Goal: Information Seeking & Learning: Stay updated

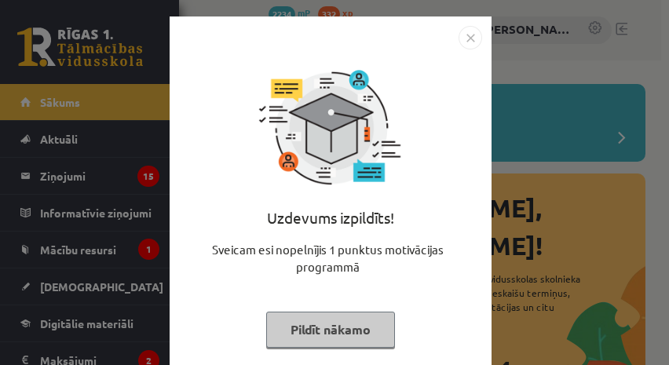
click at [467, 38] on img "Close" at bounding box center [471, 38] width 24 height 24
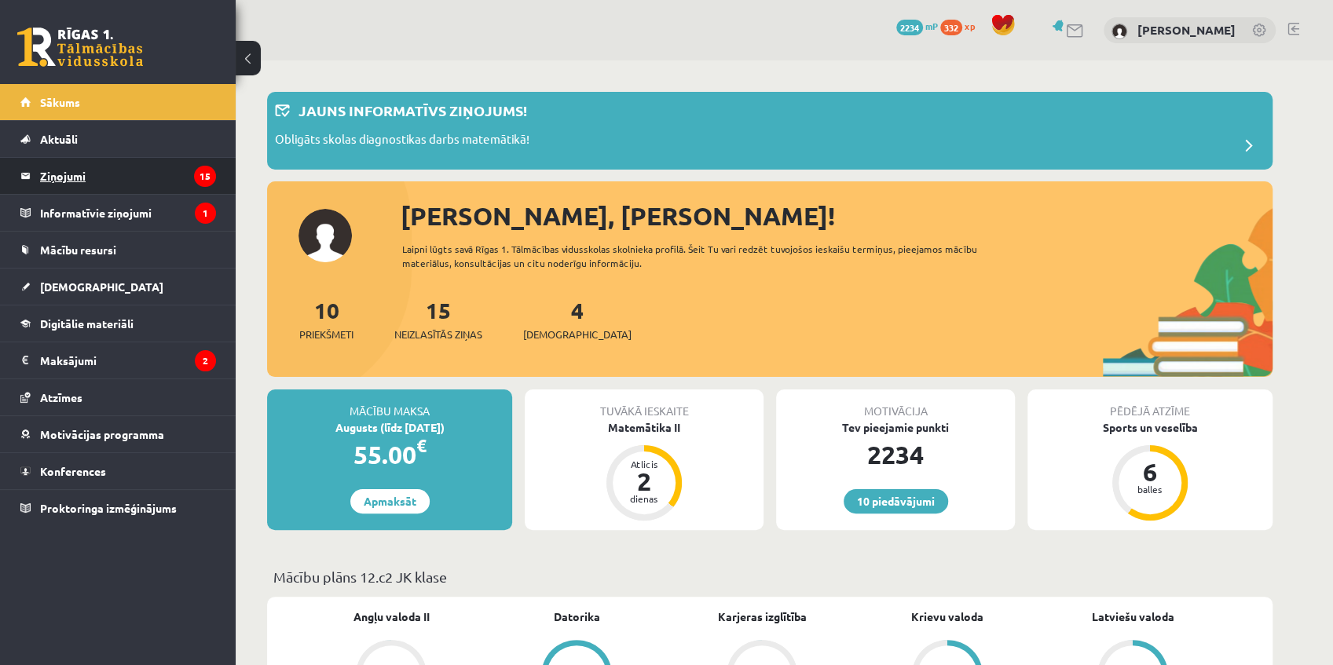
click at [102, 176] on legend "Ziņojumi 15" at bounding box center [128, 176] width 176 height 36
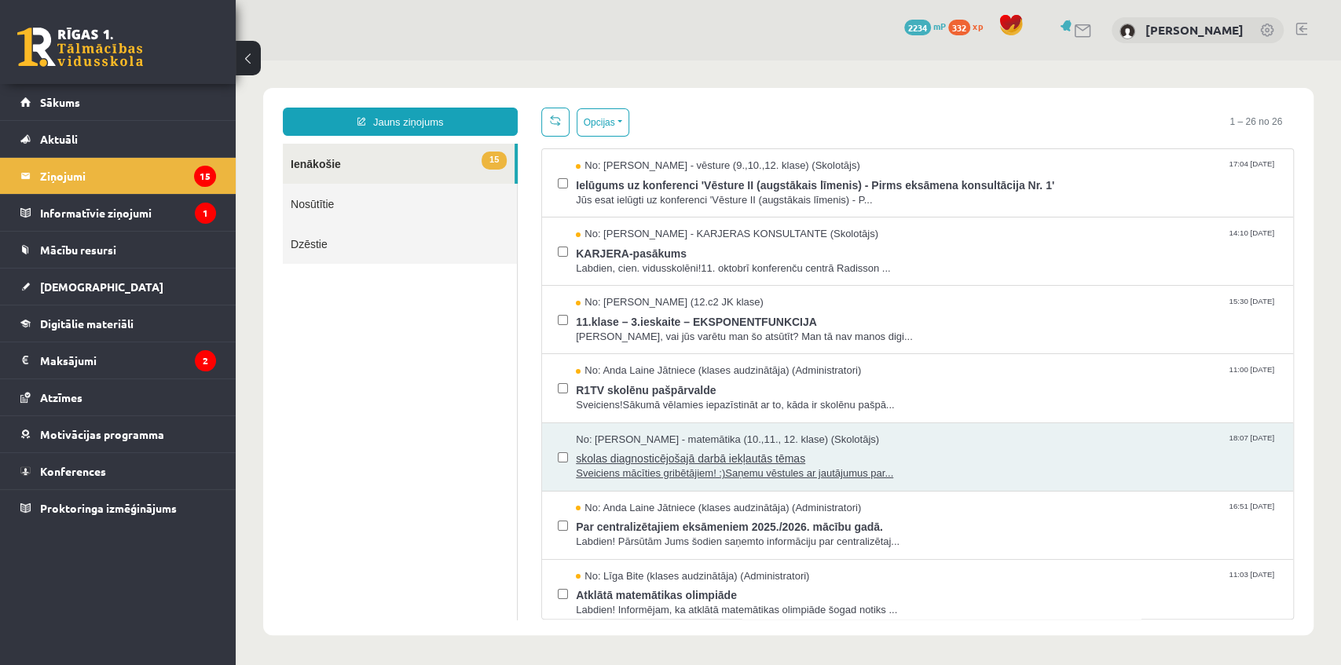
click at [668, 364] on span "skolas diagnosticējošajā darbā iekļautās tēmas" at bounding box center [926, 457] width 701 height 20
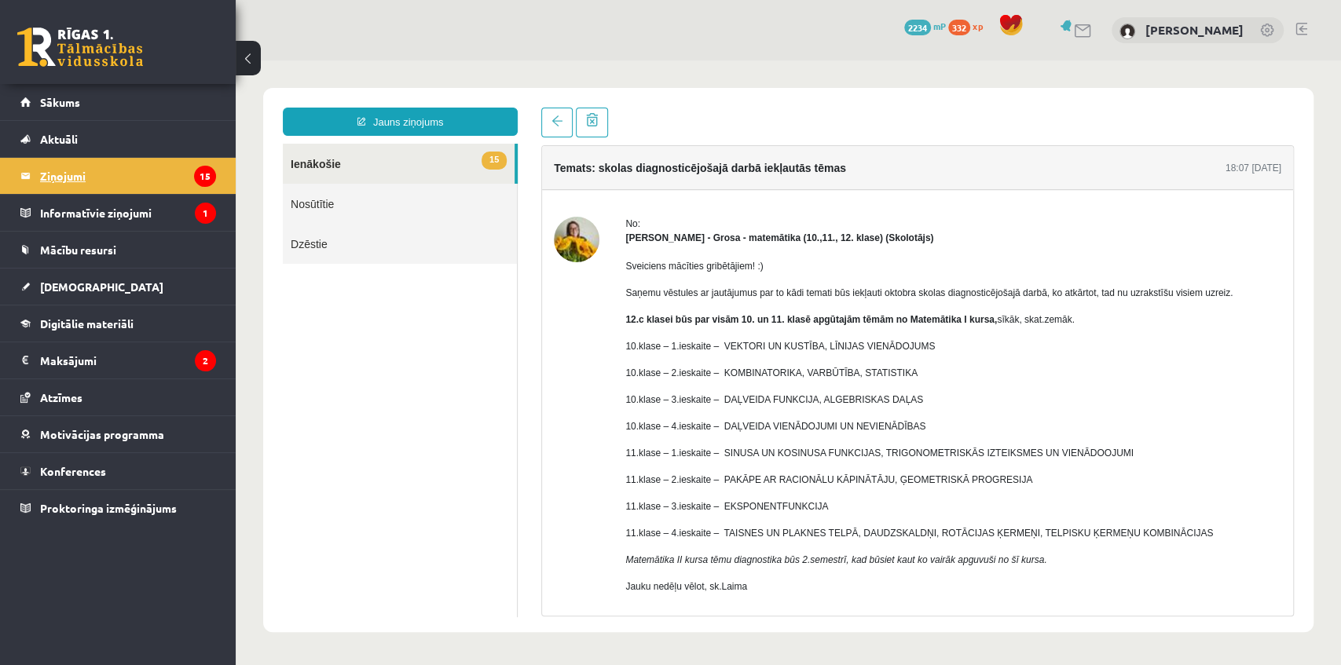
click at [138, 178] on legend "Ziņojumi 15" at bounding box center [128, 176] width 176 height 36
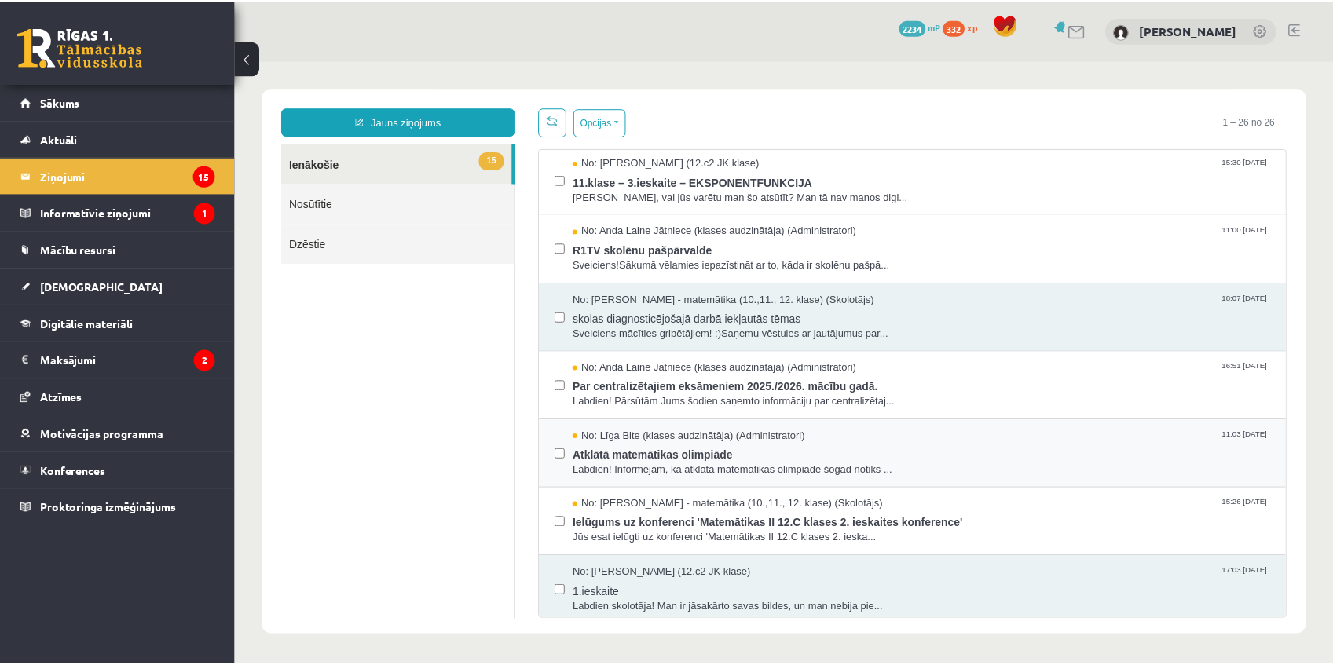
scroll to position [209, 0]
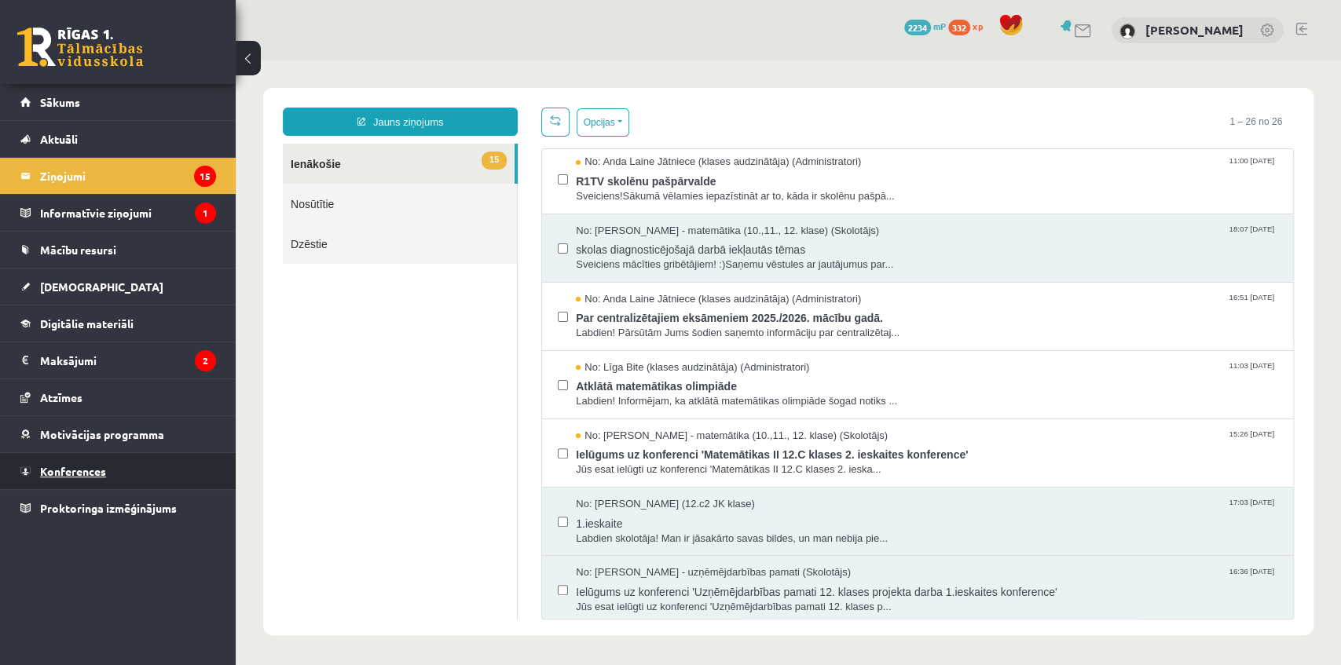
click at [86, 364] on span "Konferences" at bounding box center [73, 471] width 66 height 14
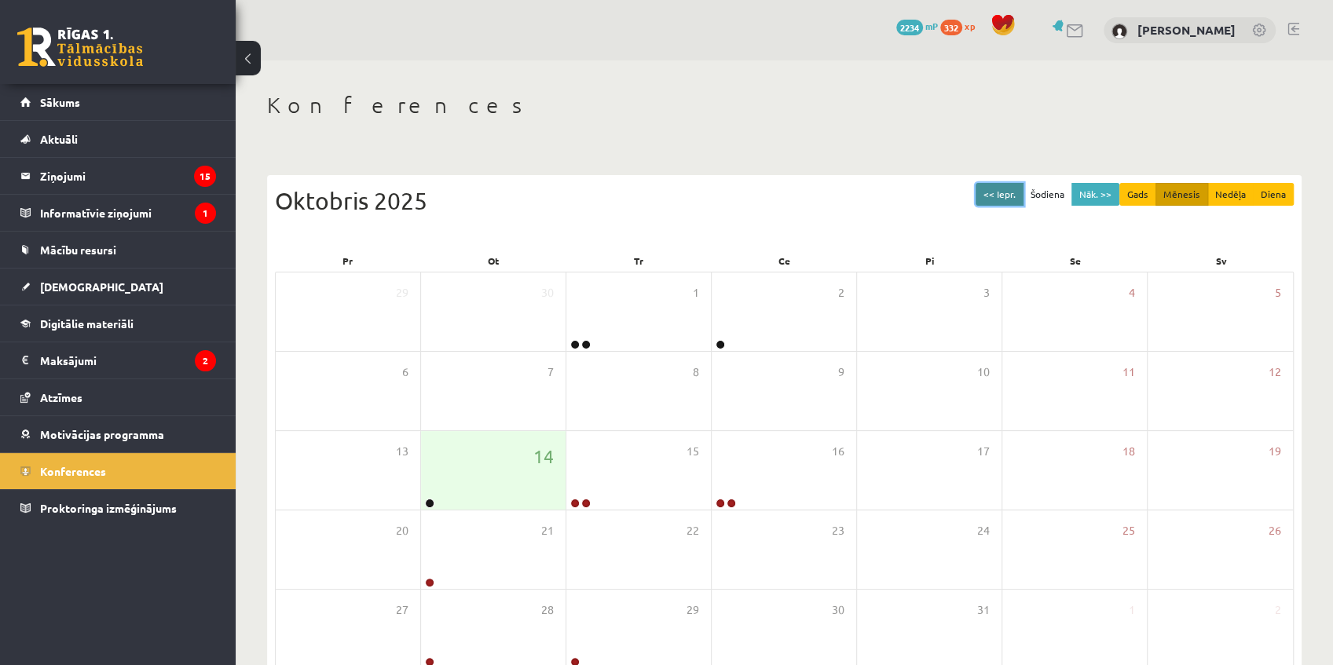
click at [668, 203] on button "<< Iepr." at bounding box center [1000, 194] width 48 height 23
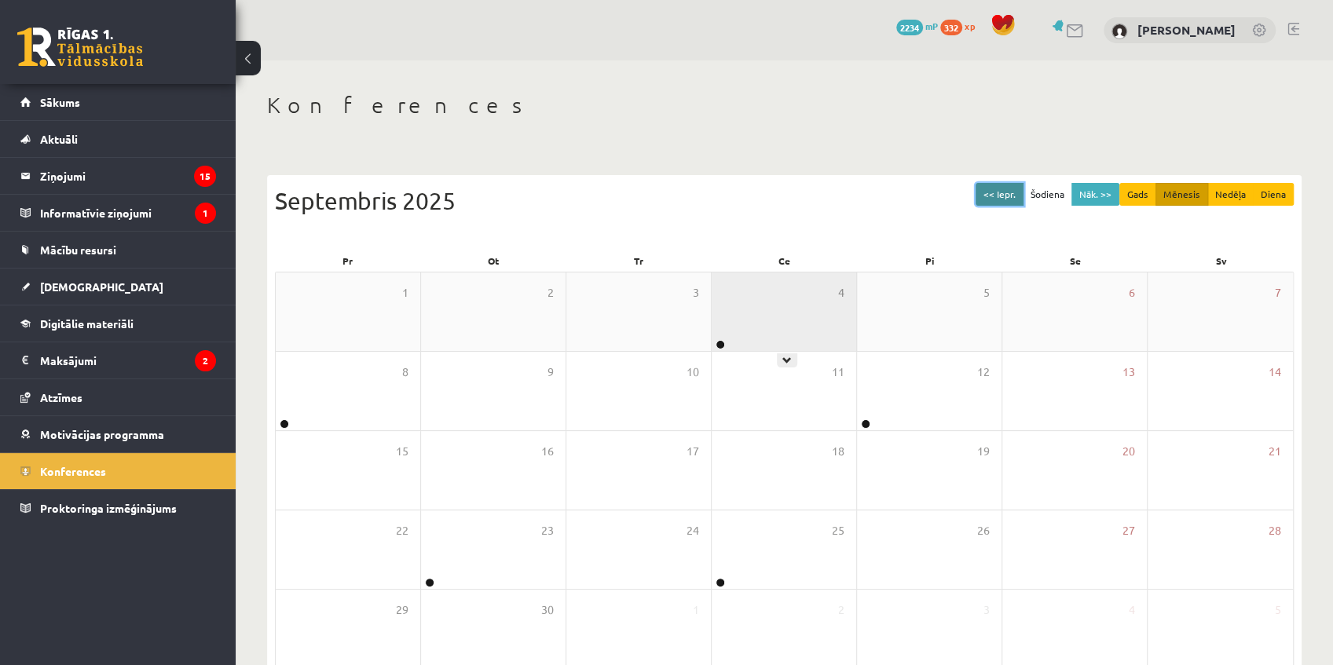
scroll to position [69, 0]
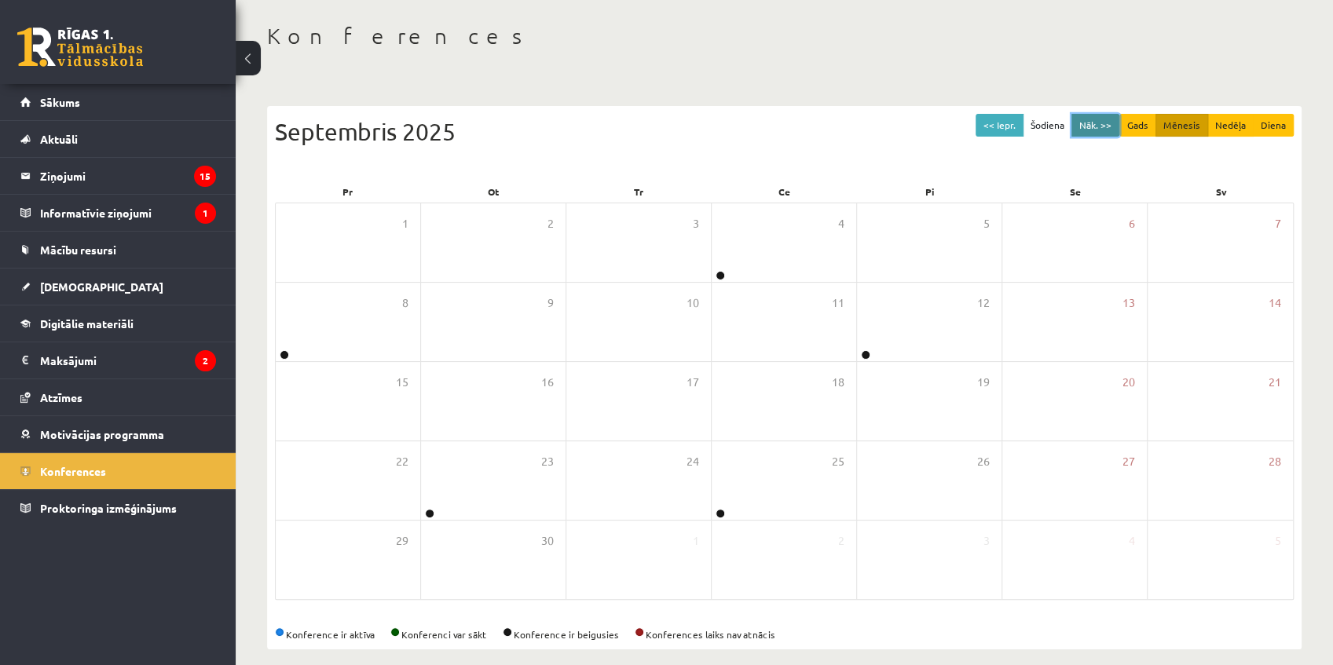
click at [668, 123] on button "Nāk. >>" at bounding box center [1095, 125] width 48 height 23
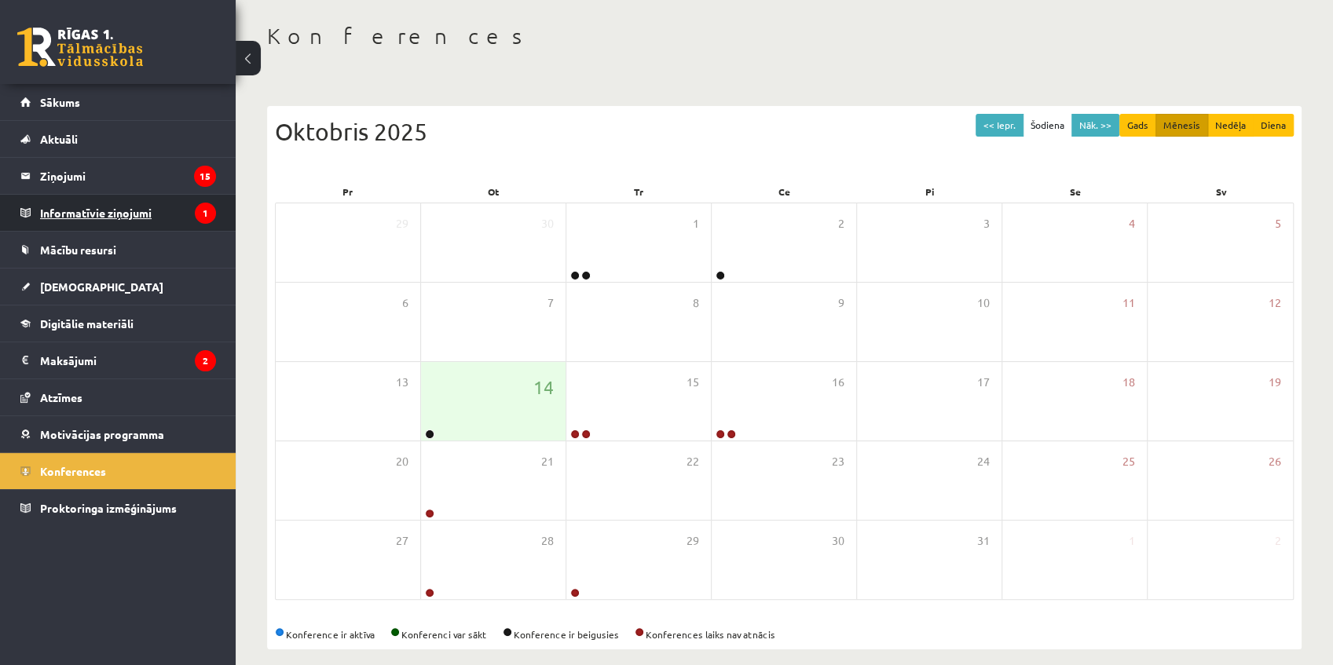
click at [174, 214] on legend "Informatīvie ziņojumi 1" at bounding box center [128, 213] width 176 height 36
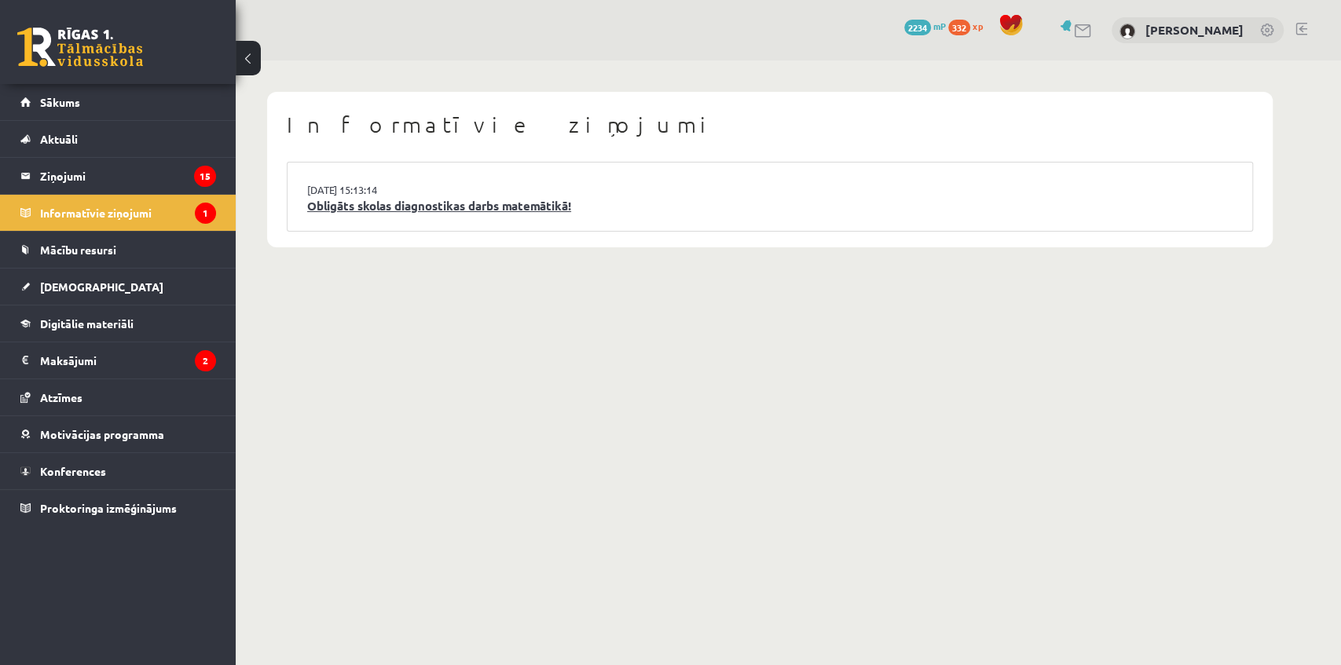
click at [393, 207] on link "Obligāts skolas diagnostikas darbs matemātikā!" at bounding box center [769, 206] width 925 height 18
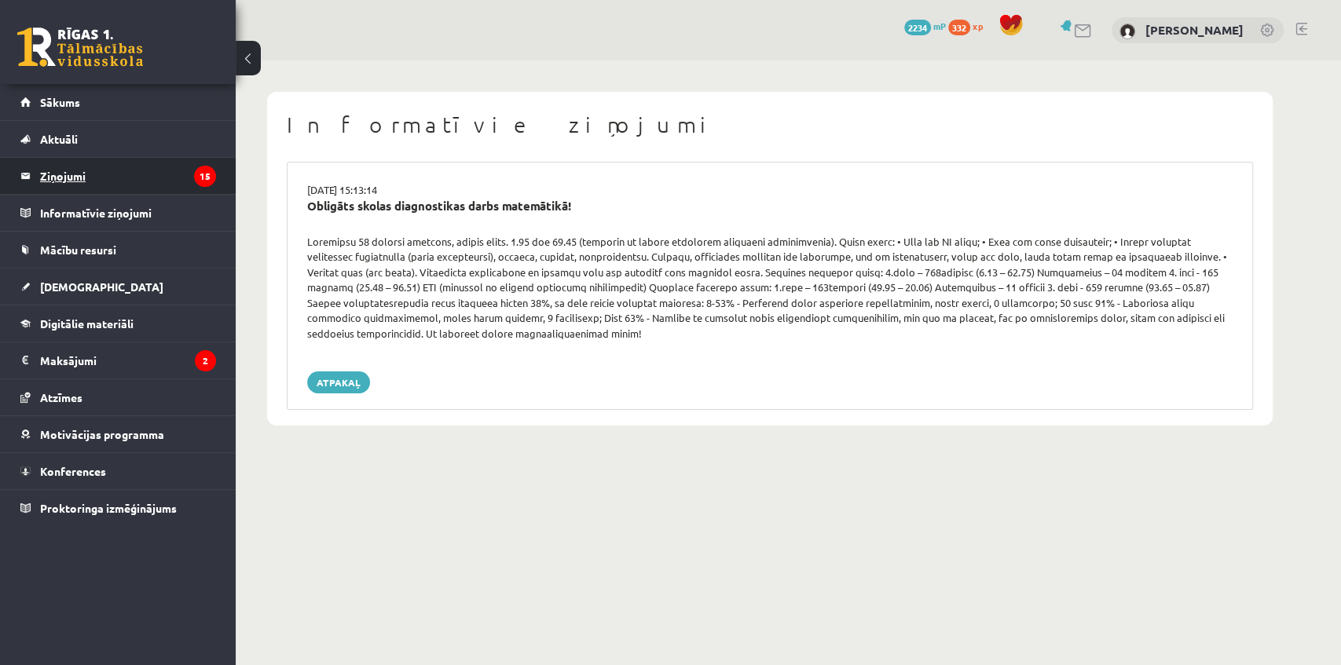
click at [89, 183] on legend "Ziņojumi 15" at bounding box center [128, 176] width 176 height 36
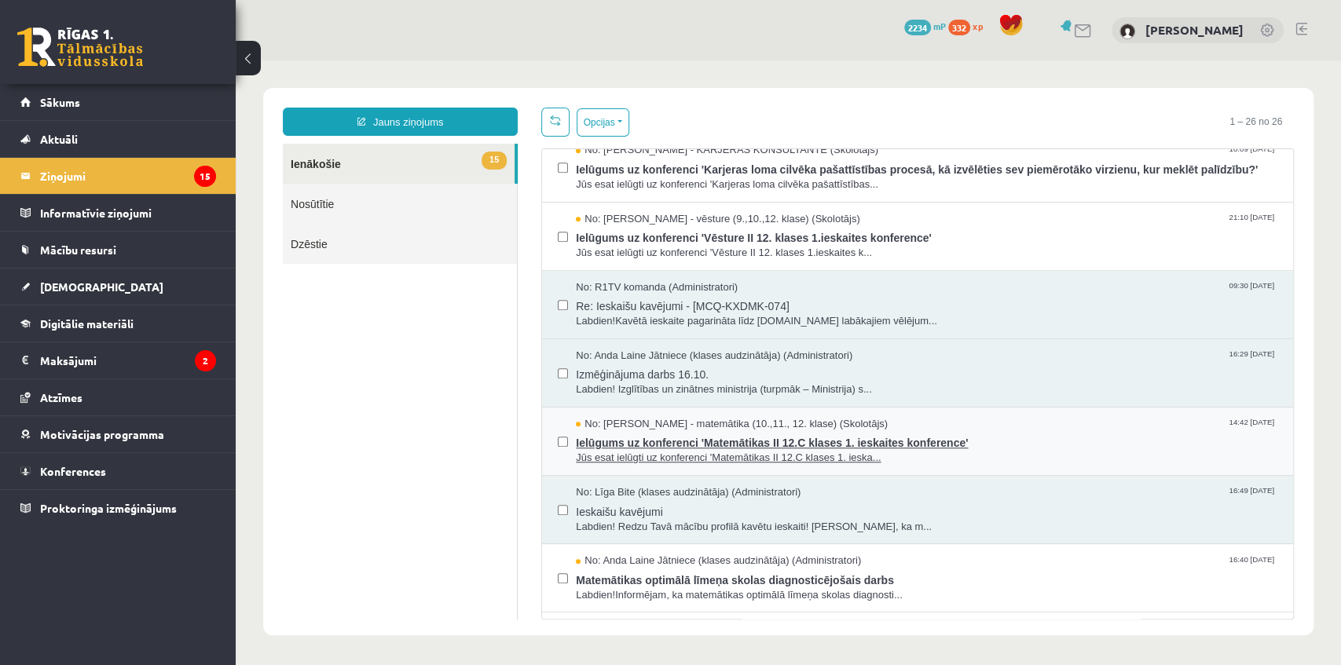
scroll to position [837, 0]
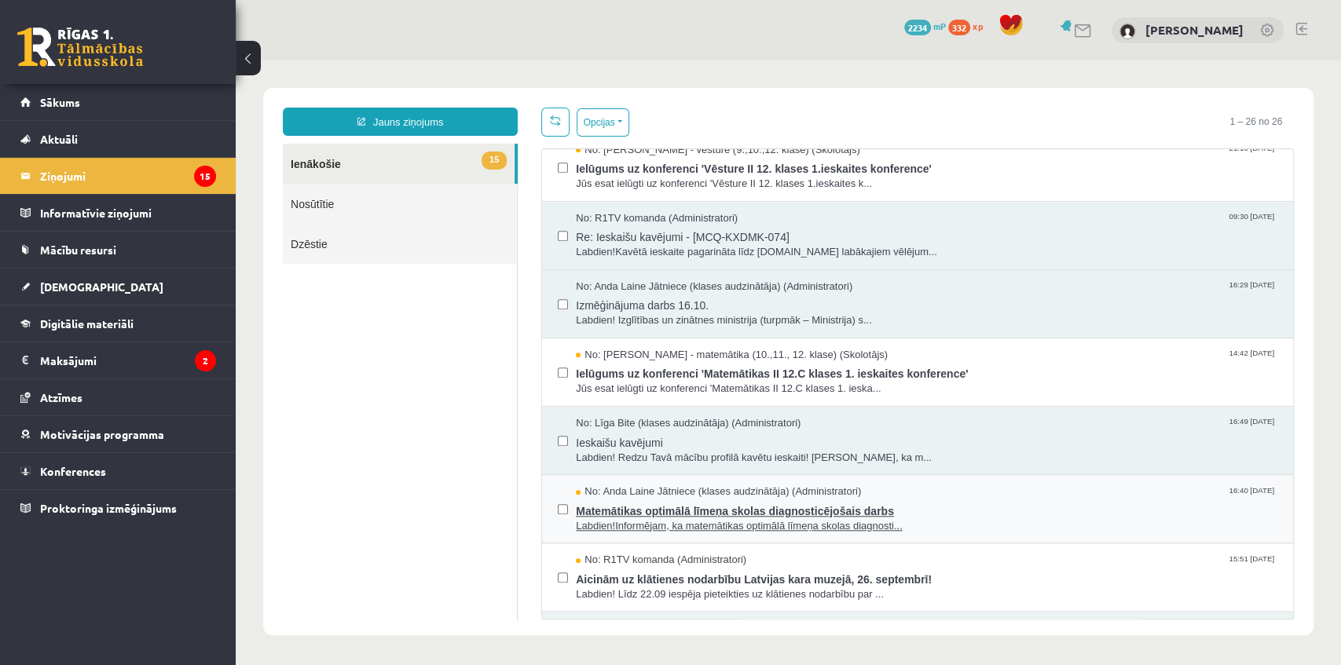
click at [744, 508] on span "Matemātikas optimālā līmeņa skolas diagnosticējošais darbs" at bounding box center [926, 510] width 701 height 20
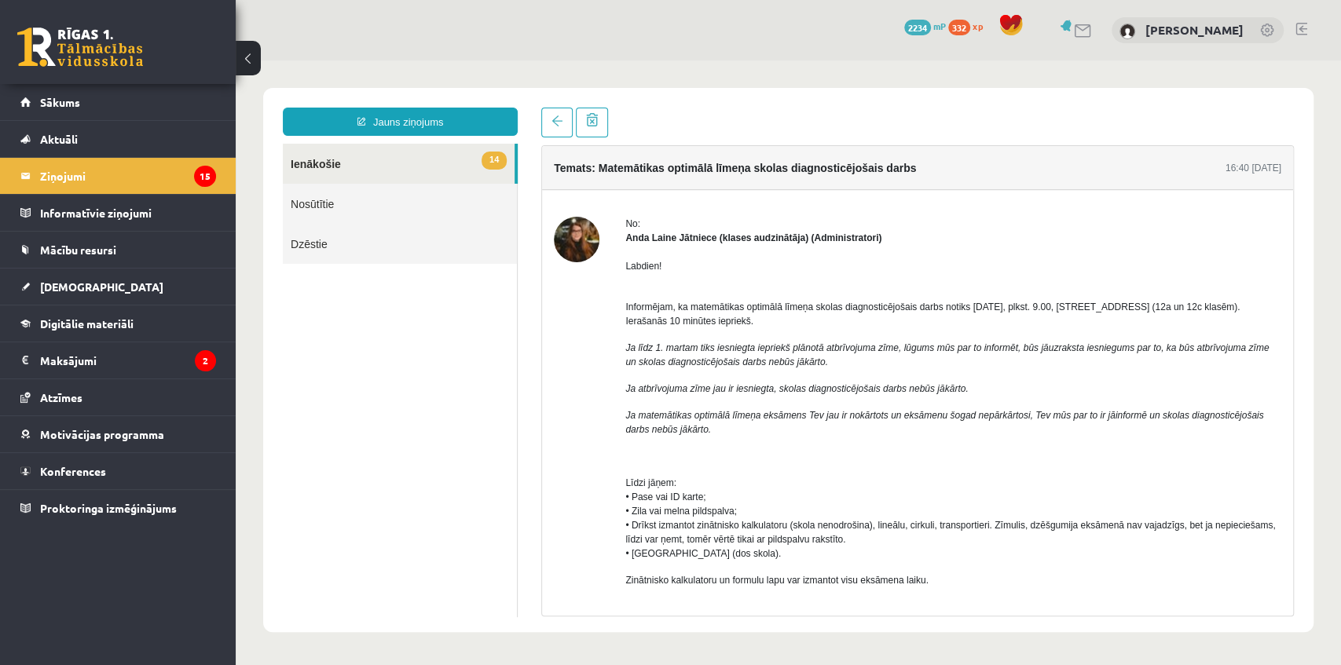
scroll to position [0, 0]
drag, startPoint x: 978, startPoint y: 305, endPoint x: 1005, endPoint y: 304, distance: 27.5
click at [1005, 304] on span "Informējam, ka matemātikas optimālā līmeņa skolas diagnosticējošais darbs notik…" at bounding box center [932, 314] width 614 height 25
click at [428, 332] on ul "14 Ienākošie Nosūtītie Dzēstie" at bounding box center [400, 381] width 235 height 474
